Goal: Task Accomplishment & Management: Complete application form

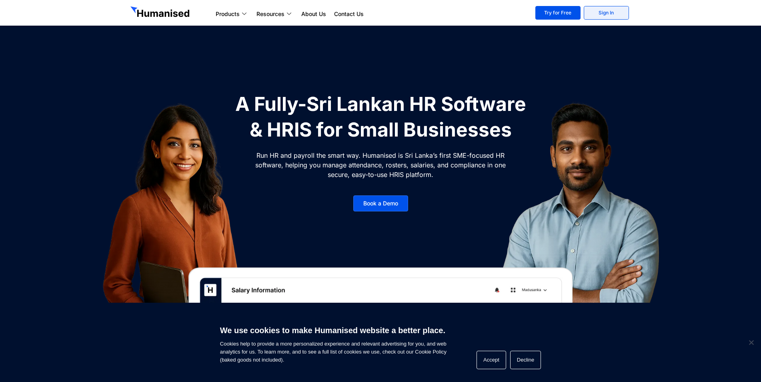
click at [606, 13] on link "Sign In" at bounding box center [606, 13] width 45 height 14
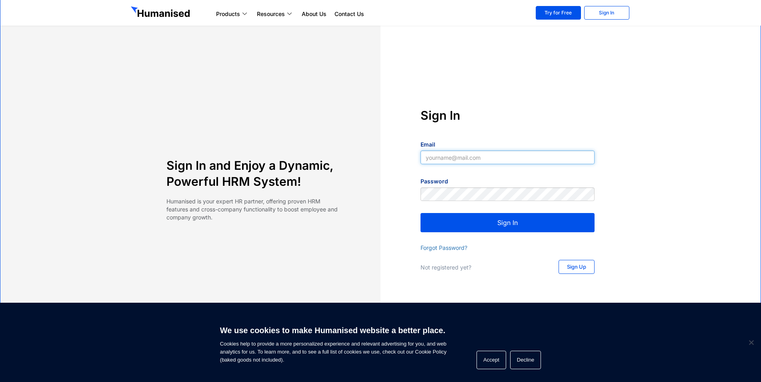
click at [436, 158] on input "Email" at bounding box center [508, 157] width 174 height 14
type input "[EMAIL_ADDRESS][DOMAIN_NAME]"
click at [454, 246] on link "Forgot Password?" at bounding box center [444, 247] width 47 height 7
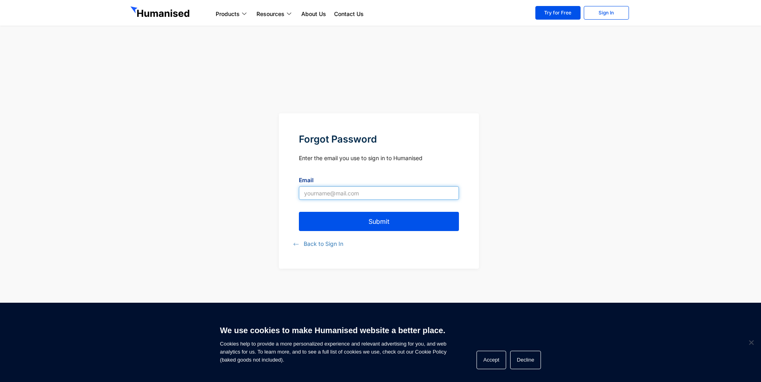
click at [351, 190] on input "Email" at bounding box center [379, 193] width 160 height 14
type input "[EMAIL_ADDRESS][DOMAIN_NAME]"
click at [365, 226] on button "Submit" at bounding box center [379, 221] width 160 height 19
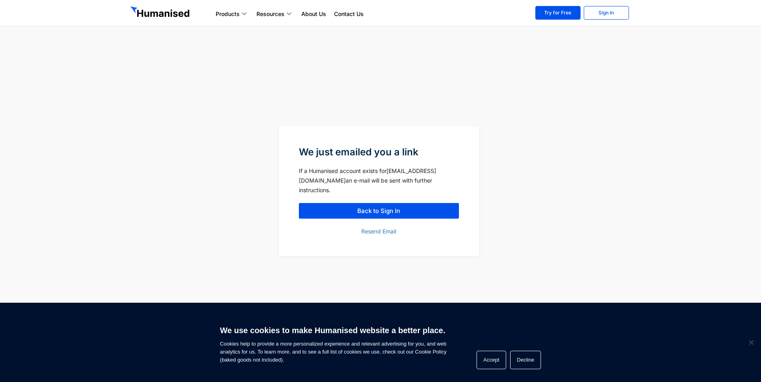
click at [507, 244] on div at bounding box center [555, 191] width 152 height 130
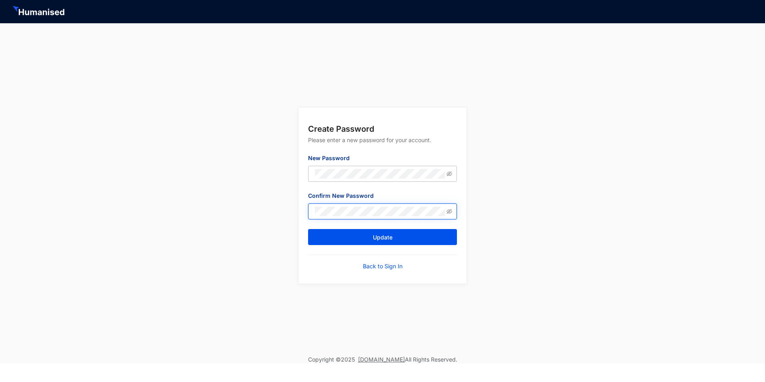
click at [321, 217] on span at bounding box center [382, 211] width 149 height 16
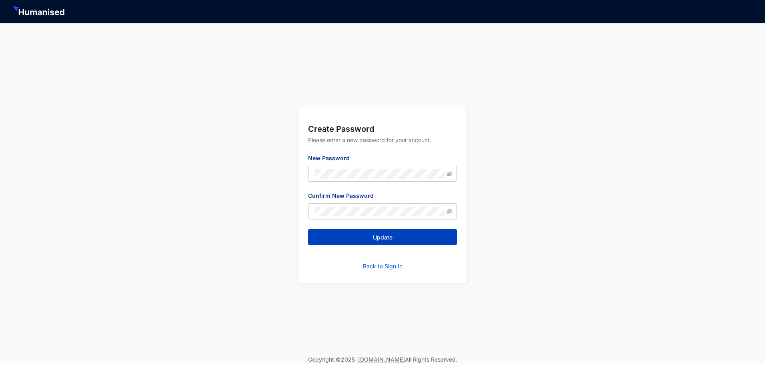
click at [323, 234] on button "Update" at bounding box center [382, 237] width 149 height 16
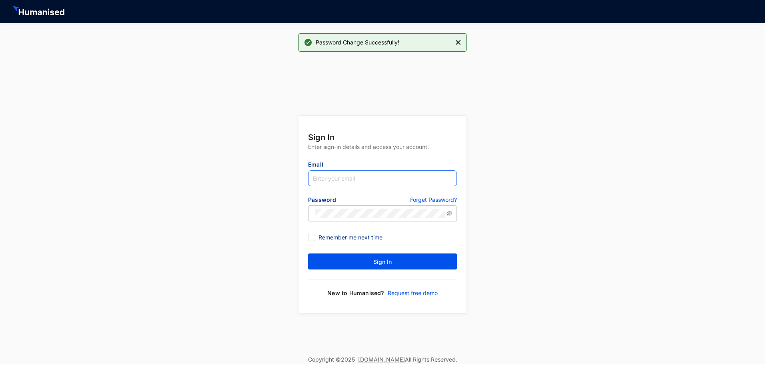
type input "[EMAIL_ADDRESS][DOMAIN_NAME]"
click at [451, 214] on icon "eye-invisible" at bounding box center [450, 214] width 6 height 6
click at [308, 253] on button "Sign In" at bounding box center [382, 261] width 149 height 16
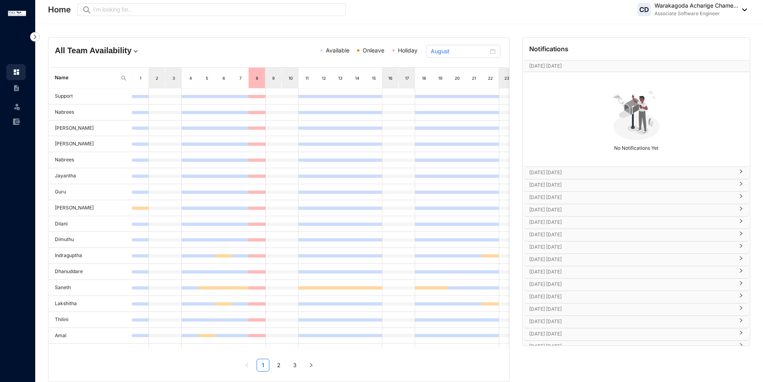
click at [16, 87] on img at bounding box center [16, 87] width 7 height 7
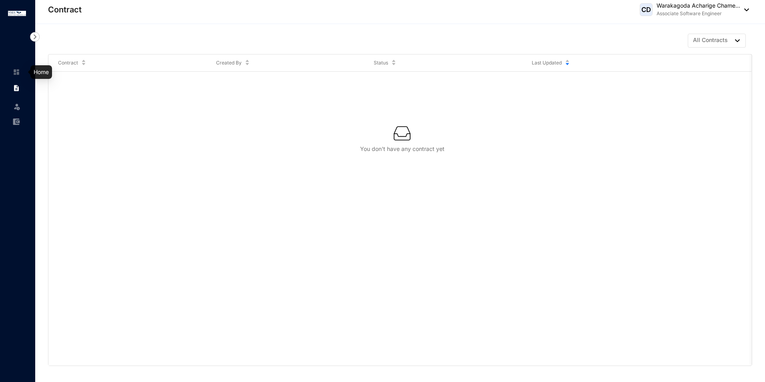
click at [13, 72] on img at bounding box center [16, 71] width 7 height 7
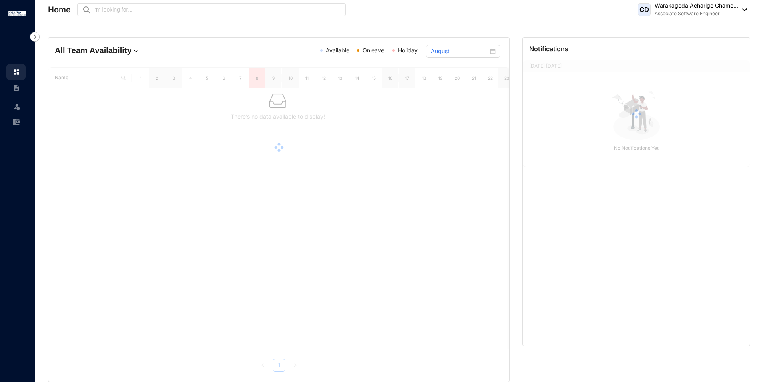
click at [33, 38] on img at bounding box center [35, 37] width 10 height 10
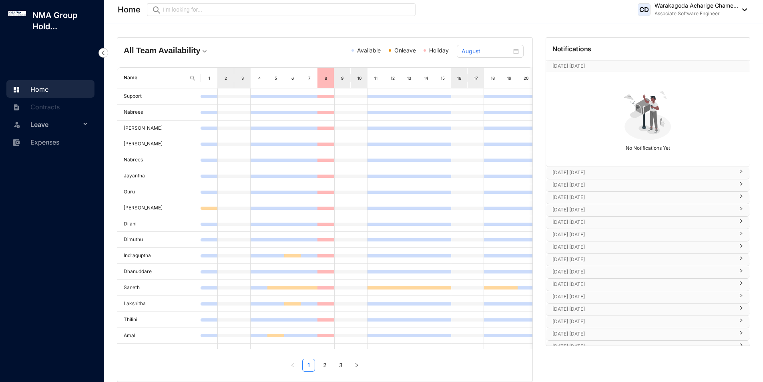
click at [57, 127] on span "Leave" at bounding box center [55, 124] width 50 height 16
click at [64, 144] on link "Leave Requests" at bounding box center [48, 143] width 50 height 7
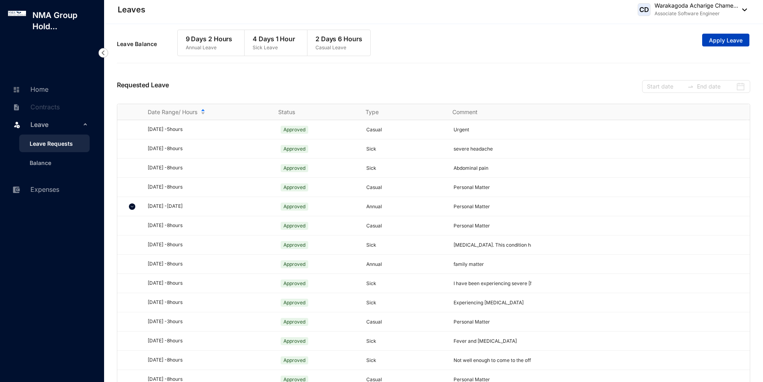
click at [724, 39] on span "Apply Leave" at bounding box center [726, 40] width 34 height 8
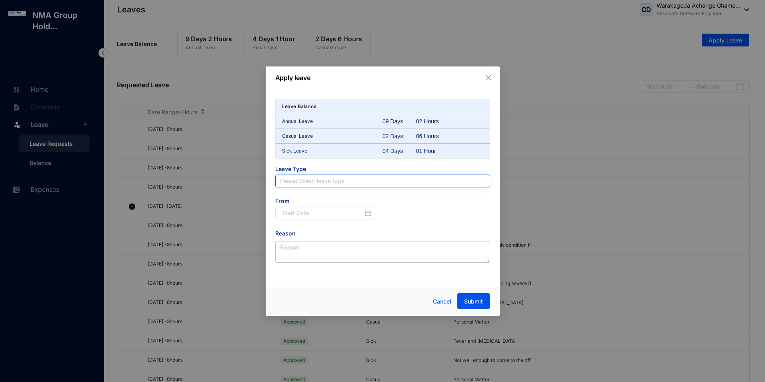
click at [340, 186] on input "search" at bounding box center [382, 181] width 205 height 12
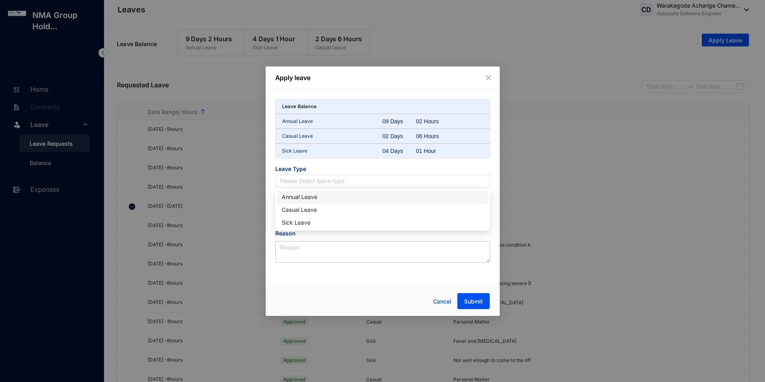
click at [329, 195] on div "Annual Leave" at bounding box center [383, 197] width 202 height 9
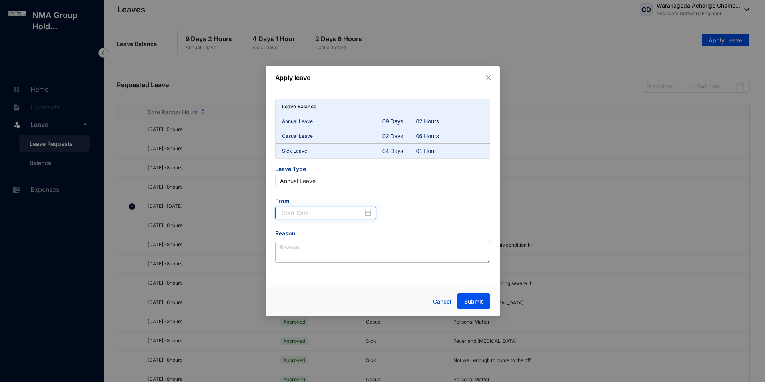
click at [315, 211] on input at bounding box center [323, 213] width 82 height 9
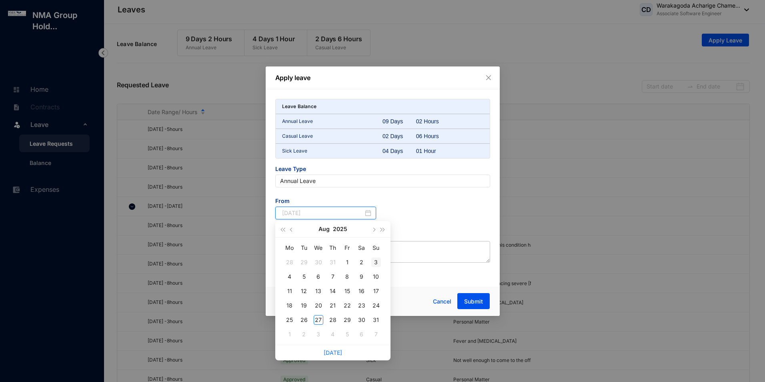
type input "[DATE]"
click at [371, 228] on button "button" at bounding box center [373, 229] width 9 height 16
type input "[DATE]"
click at [333, 263] on div "4" at bounding box center [333, 262] width 10 height 10
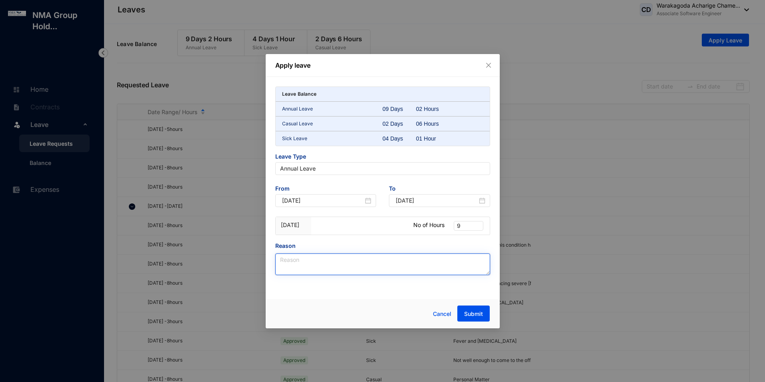
click at [354, 266] on textarea "Reason" at bounding box center [382, 264] width 215 height 22
type textarea "Personal Matter"
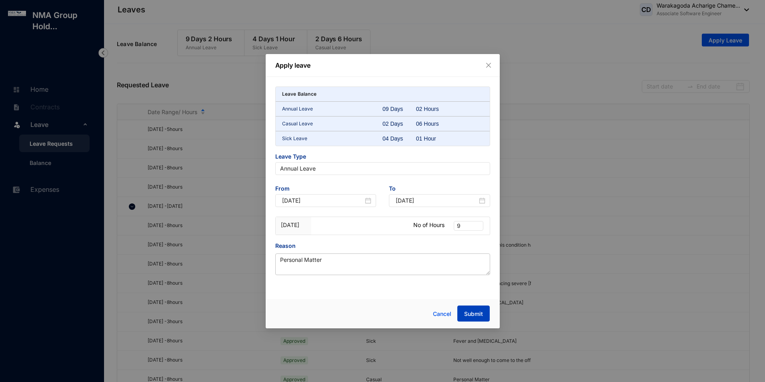
click at [472, 309] on button "Submit" at bounding box center [473, 313] width 32 height 16
